Goal: Task Accomplishment & Management: Manage account settings

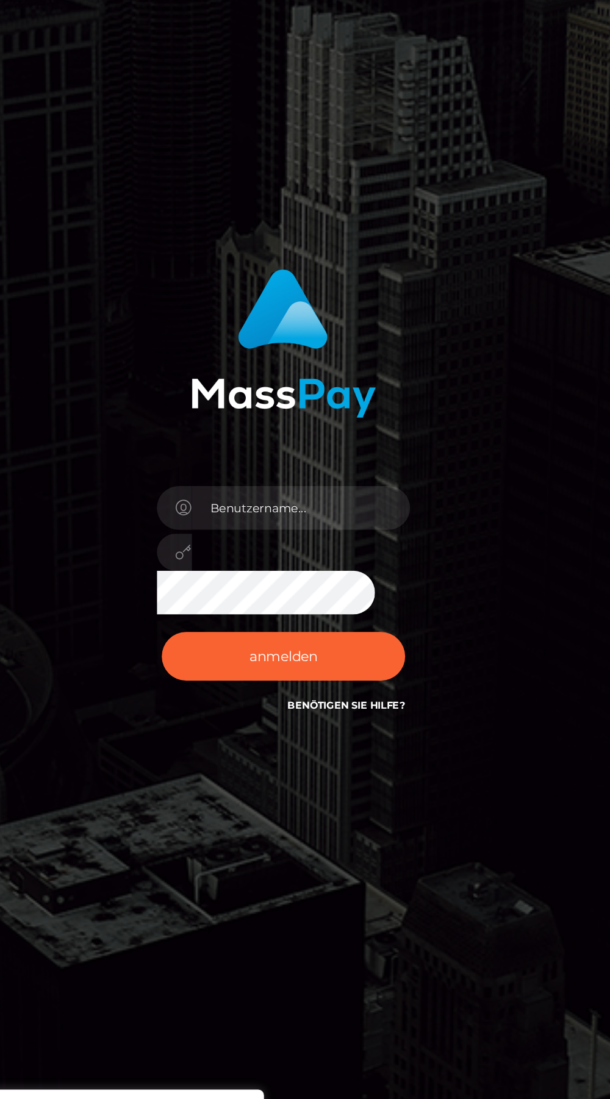
scroll to position [1, 0]
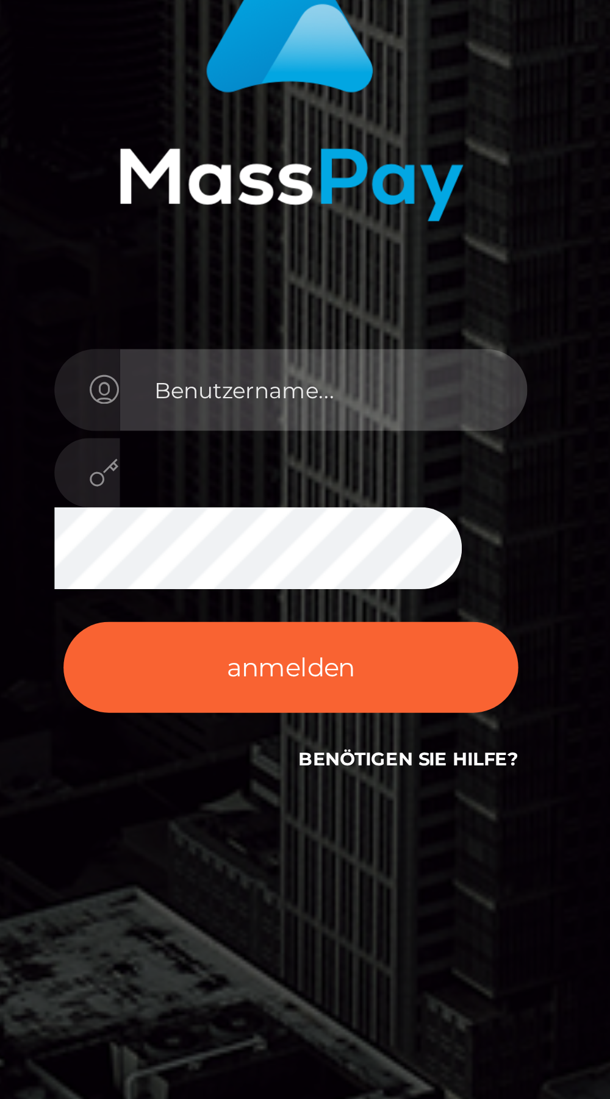
click at [329, 567] on input "text" at bounding box center [316, 552] width 137 height 27
type input "nicolegrantas@web.de"
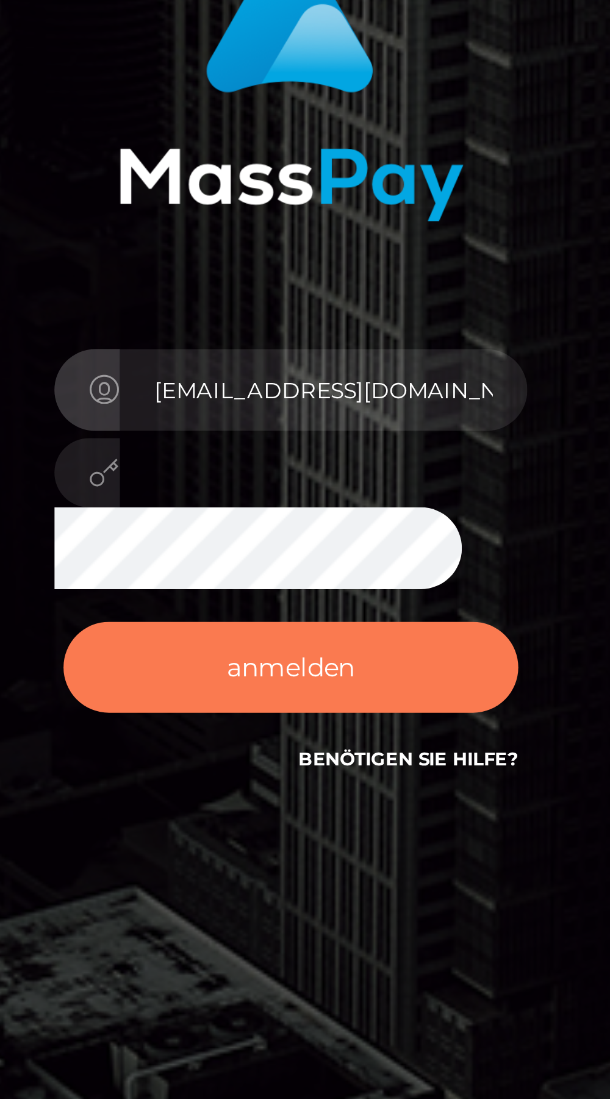
click at [338, 661] on button "anmelden" at bounding box center [305, 646] width 153 height 31
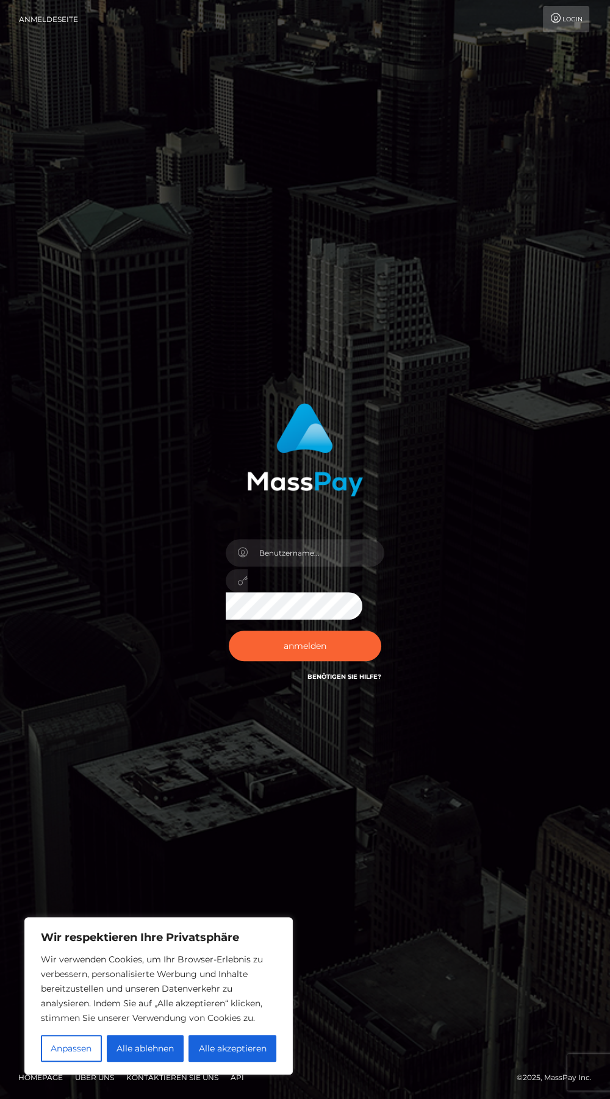
scroll to position [95, 0]
